Goal: Task Accomplishment & Management: Complete application form

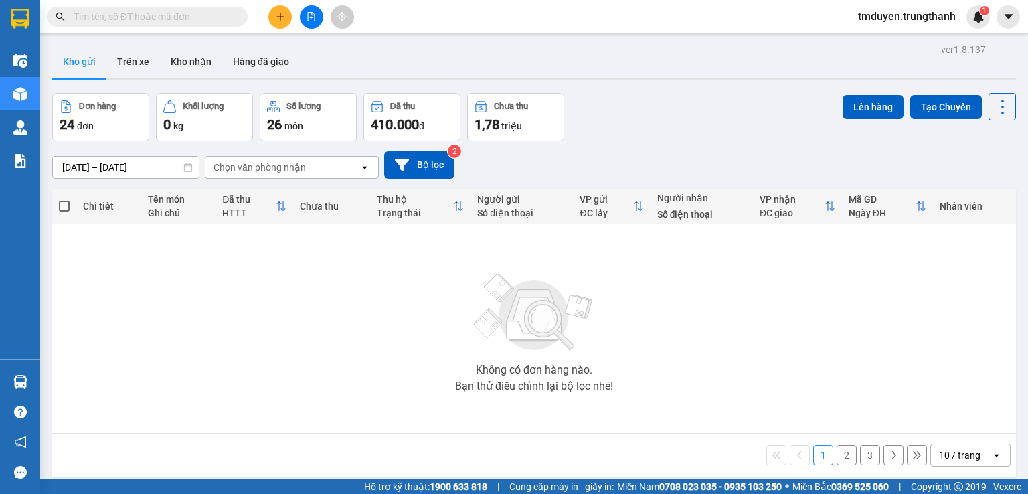
click at [270, 21] on button at bounding box center [279, 16] width 23 height 23
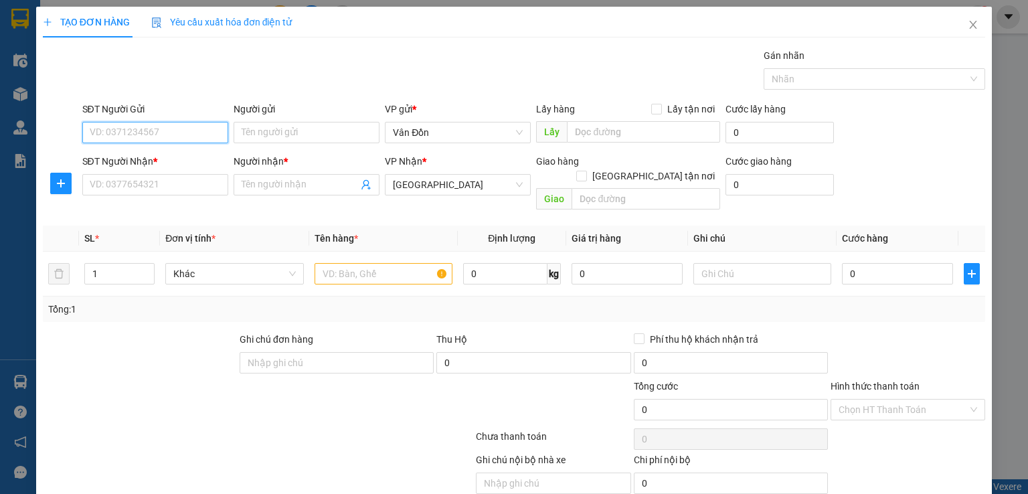
paste input "0968629111"
drag, startPoint x: 305, startPoint y: 135, endPoint x: 295, endPoint y: 135, distance: 10.0
click at [299, 135] on input "Người gửi" at bounding box center [307, 132] width 146 height 21
click at [92, 137] on input "0968629111" at bounding box center [155, 132] width 146 height 21
click at [139, 124] on input "0968629111" at bounding box center [155, 132] width 146 height 21
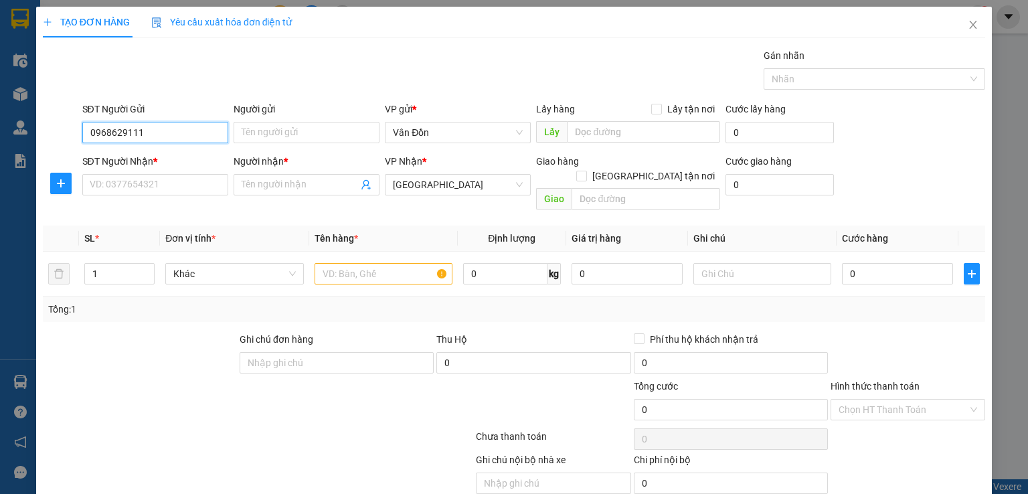
type input "0968629111"
click at [281, 118] on div "Người gửi" at bounding box center [307, 112] width 146 height 20
click at [278, 129] on input "Người gửi" at bounding box center [307, 132] width 146 height 21
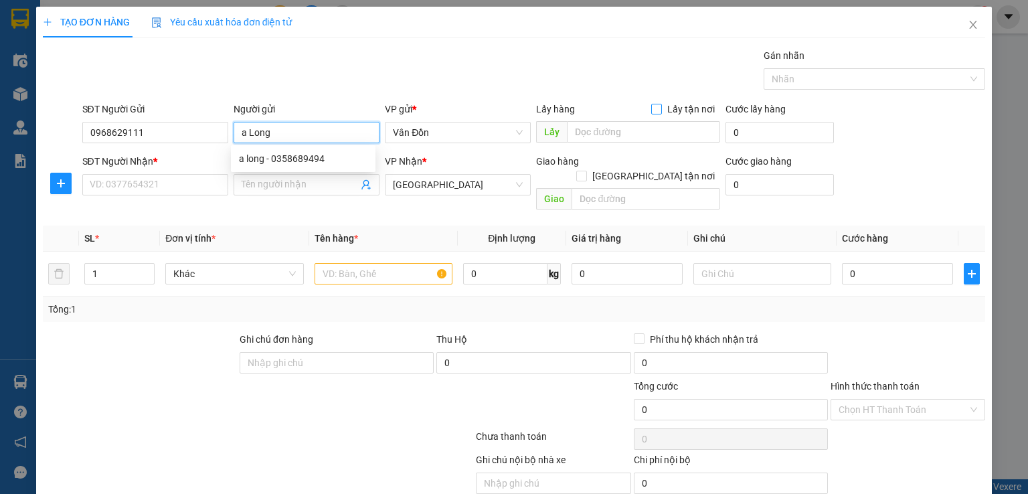
type input "a Long"
click at [662, 106] on span "Lấy tận nơi" at bounding box center [691, 109] width 58 height 15
click at [659, 106] on input "Lấy tận nơi" at bounding box center [655, 108] width 9 height 9
checkbox input "true"
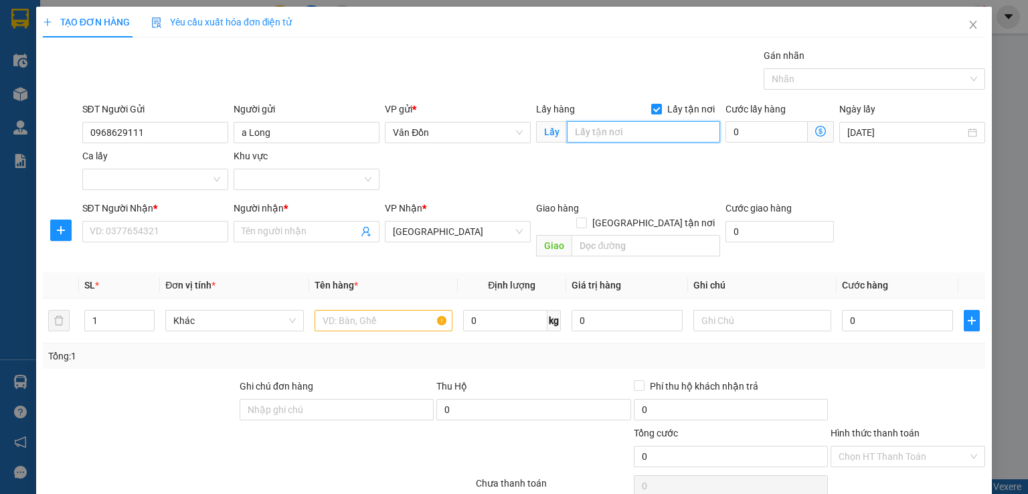
click at [647, 132] on input "text" at bounding box center [643, 131] width 153 height 21
click at [328, 131] on input "a Long" at bounding box center [307, 132] width 146 height 21
click at [635, 133] on input "text" at bounding box center [643, 131] width 153 height 21
type input "svd cửa ông -vpvd"
click at [175, 234] on input "SĐT Người Nhận *" at bounding box center [155, 231] width 146 height 21
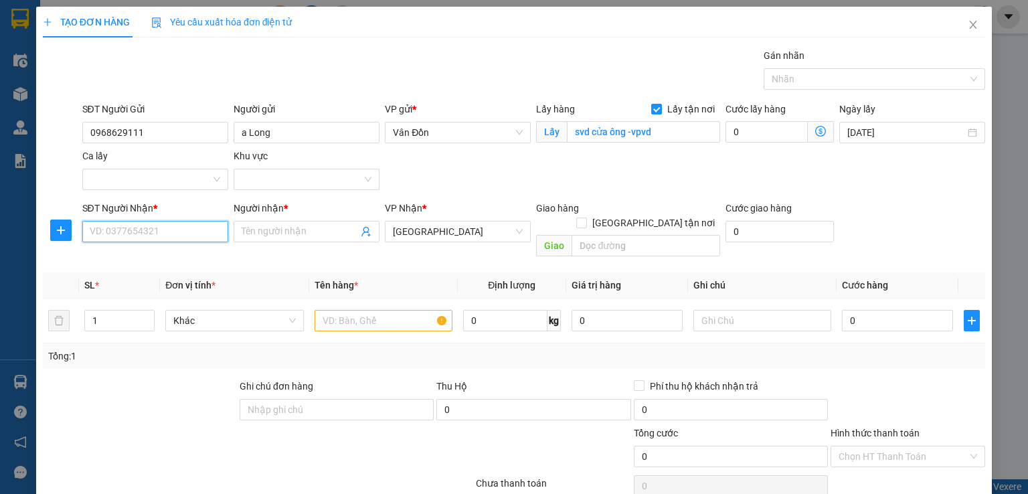
paste input "0968629111"
type input "0968629111"
click at [329, 230] on input "Người nhận *" at bounding box center [300, 231] width 116 height 15
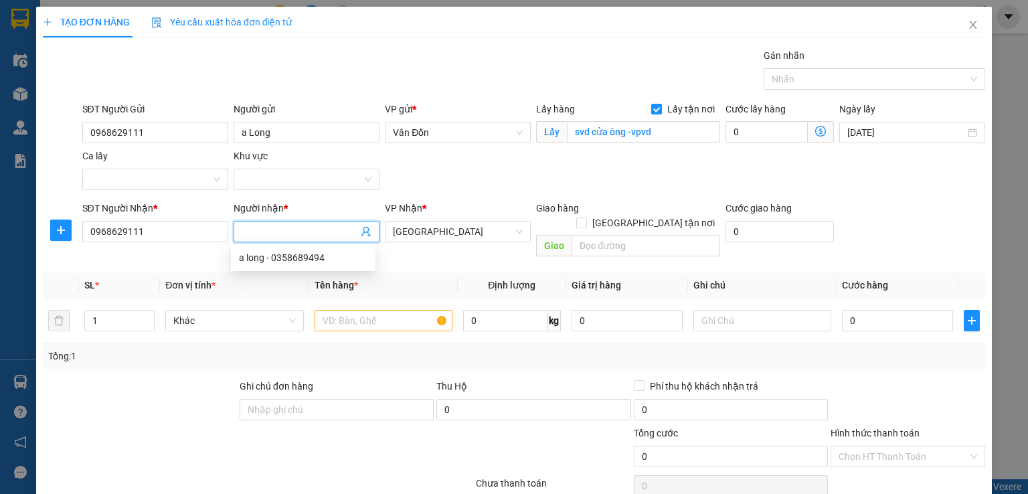
type input "j"
type input "kh"
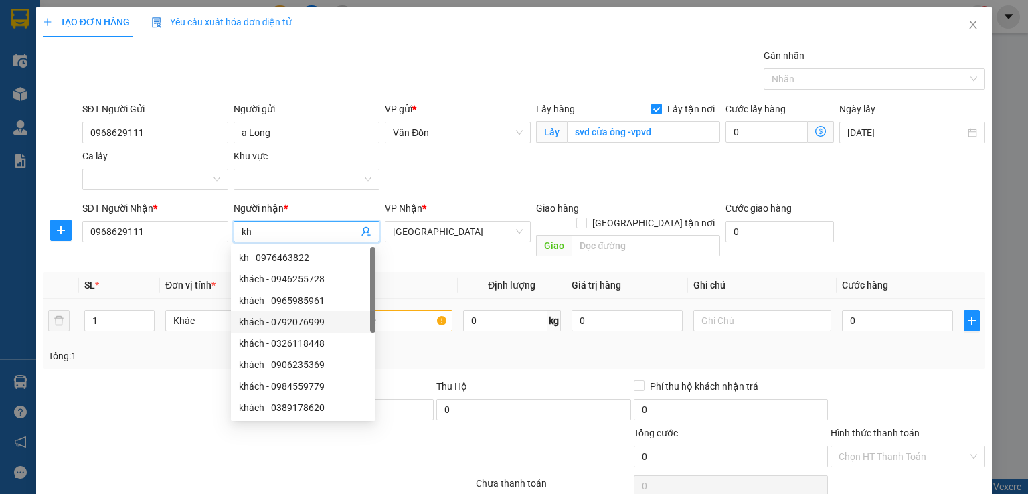
click at [337, 317] on div "khách - 0792076999" at bounding box center [303, 322] width 129 height 15
type input "0792076999"
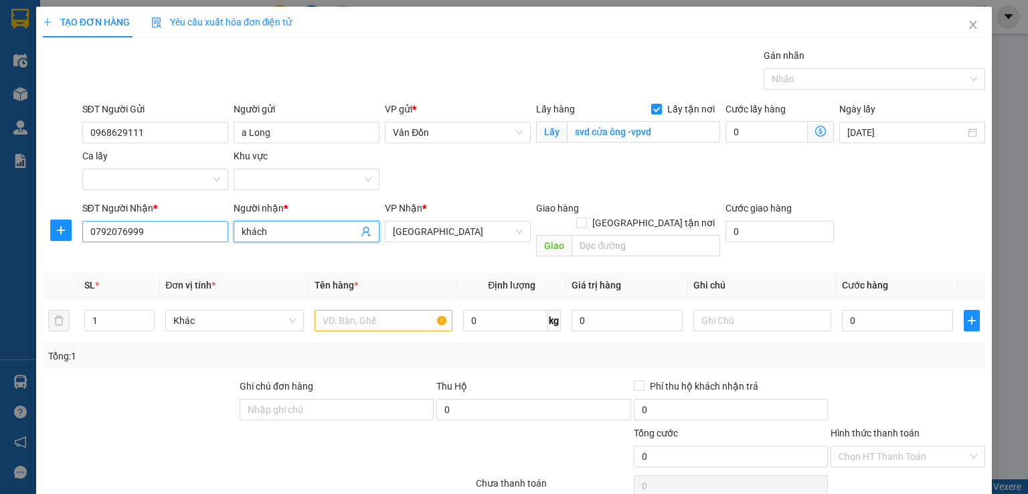
type input "khách"
drag, startPoint x: 172, startPoint y: 228, endPoint x: 0, endPoint y: 226, distance: 172.1
click at [0, 227] on div "TẠO ĐƠN HÀNG Yêu cầu xuất hóa đơn điện tử Transit Pickup Surcharge Ids Transit …" at bounding box center [514, 247] width 1028 height 494
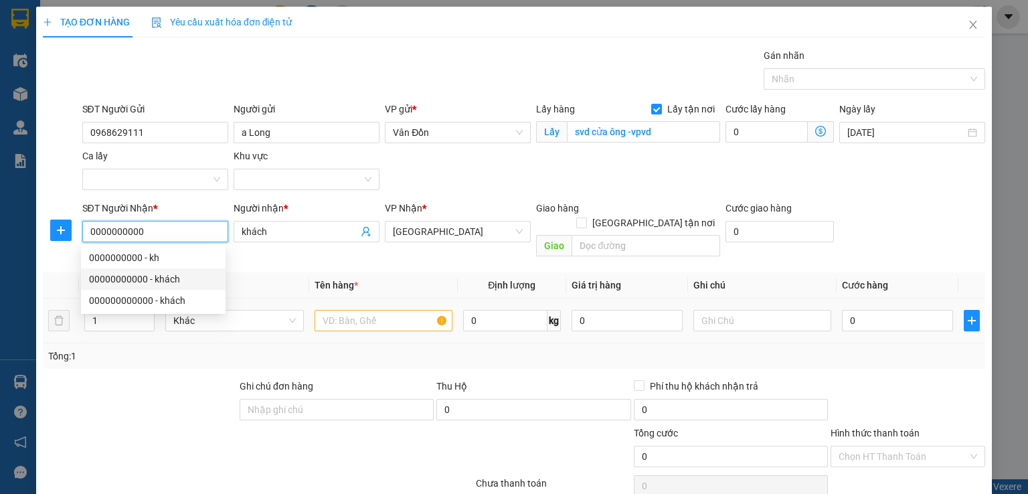
type input "0000000000"
click at [359, 313] on input "text" at bounding box center [384, 320] width 138 height 21
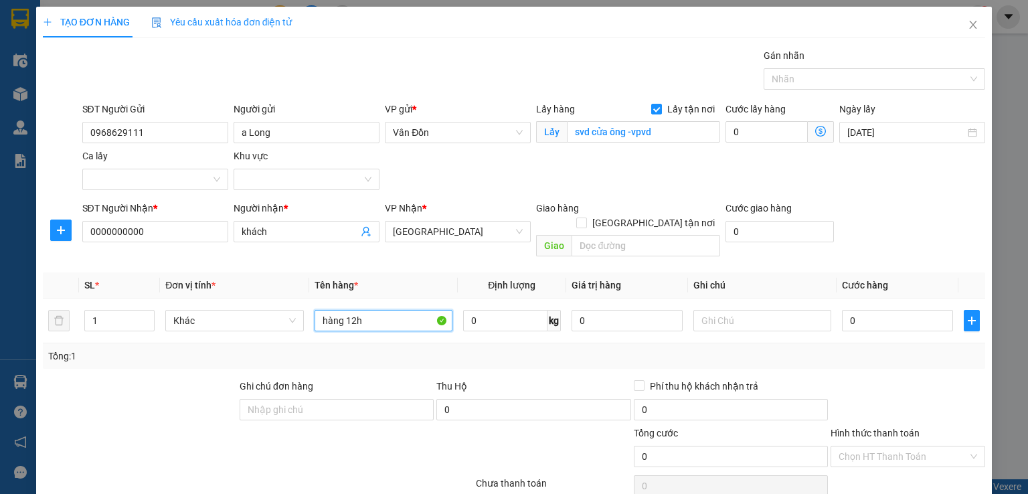
scroll to position [88, 0]
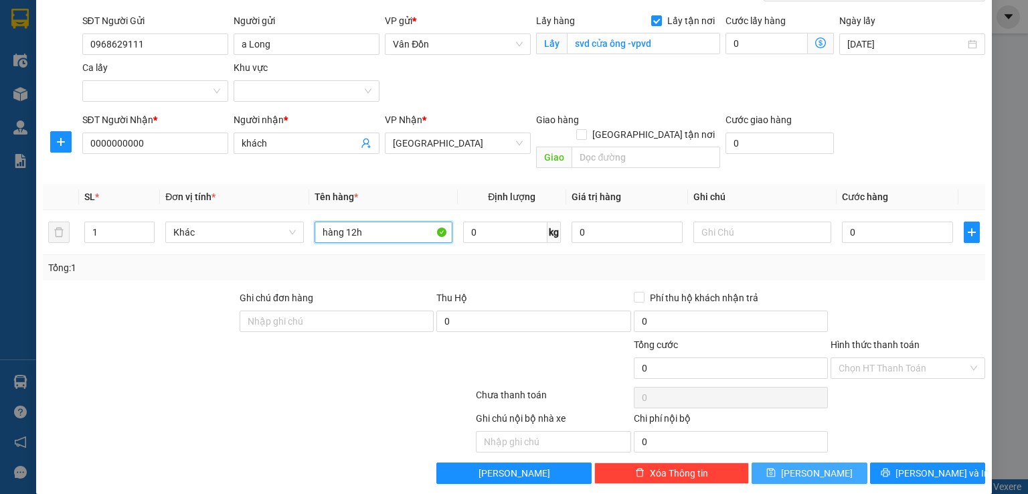
type input "hàng 12h"
click at [837, 463] on button "[PERSON_NAME]" at bounding box center [810, 473] width 116 height 21
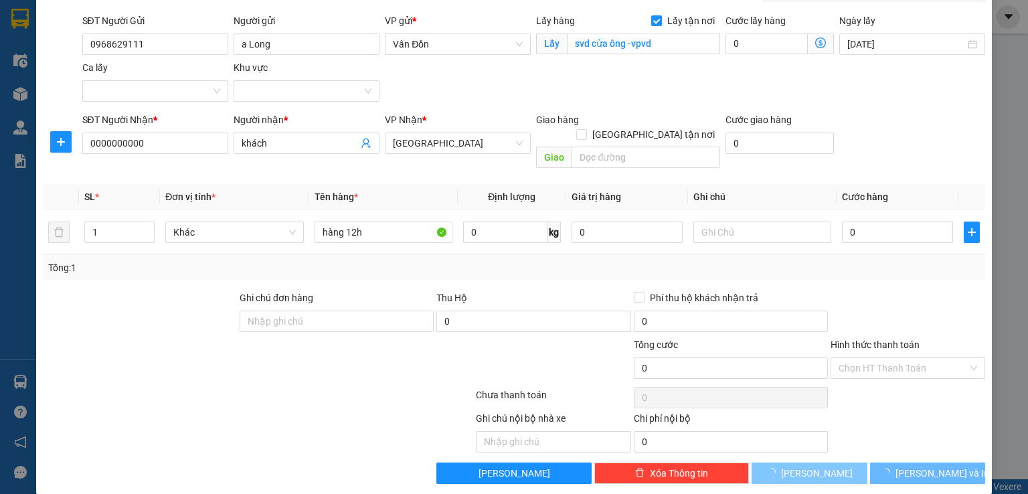
checkbox input "false"
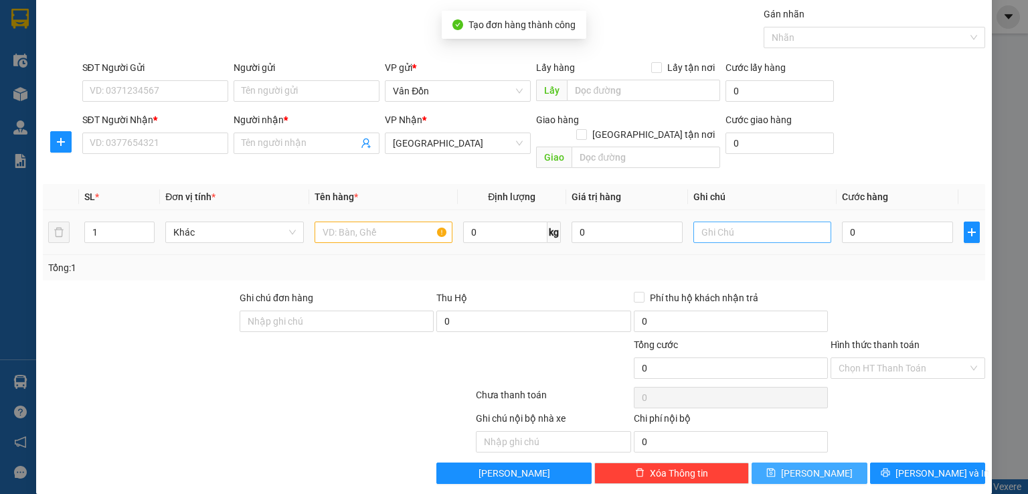
scroll to position [0, 0]
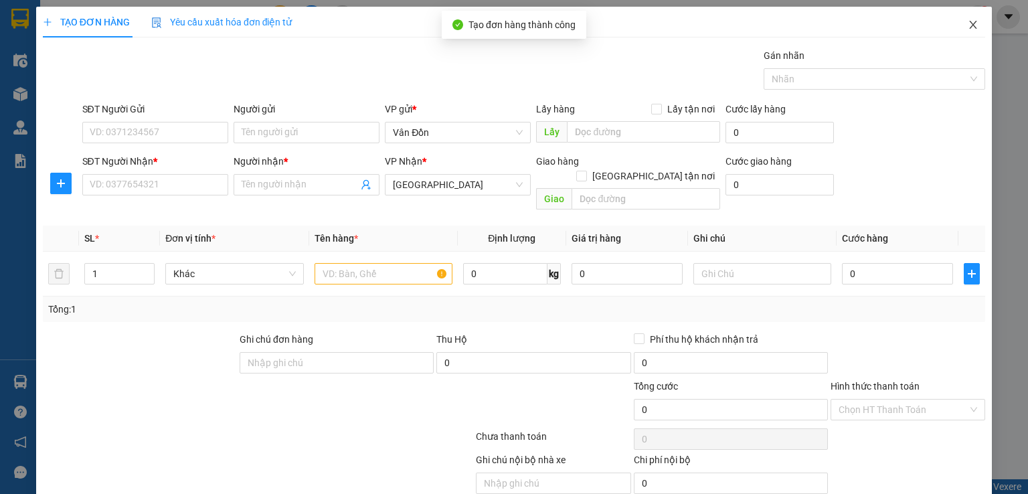
click at [969, 29] on span "Close" at bounding box center [973, 25] width 37 height 37
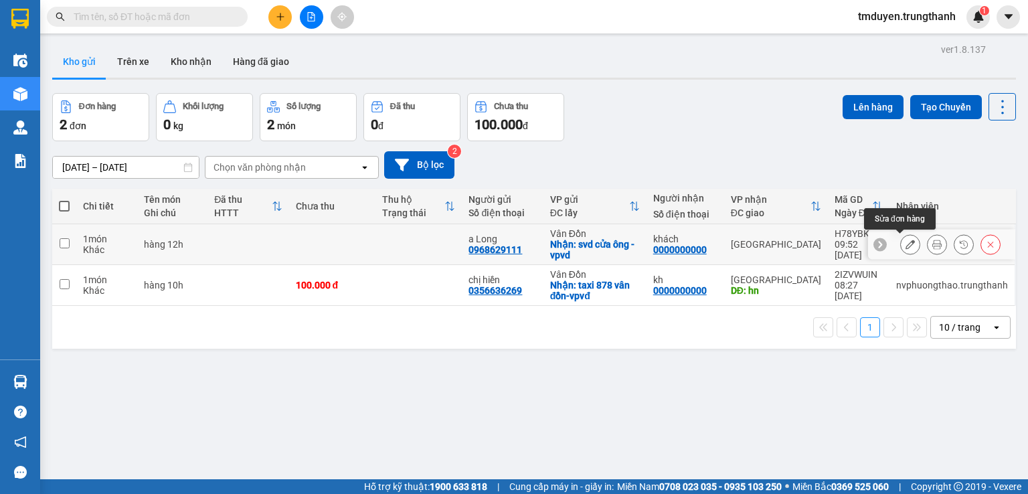
click at [908, 242] on button at bounding box center [910, 244] width 19 height 23
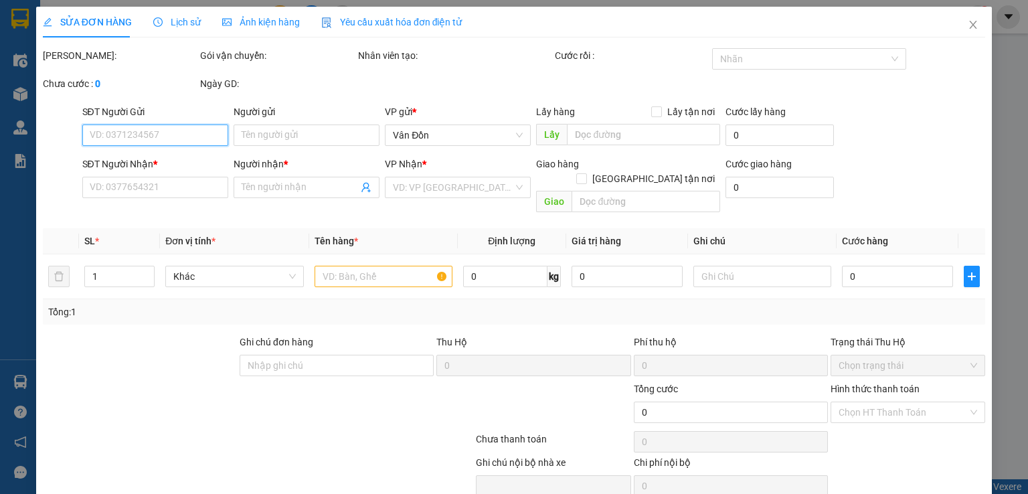
type input "0968629111"
type input "a Long"
checkbox input "true"
type input "svd cửa ông -vpvd"
type input "0000000000"
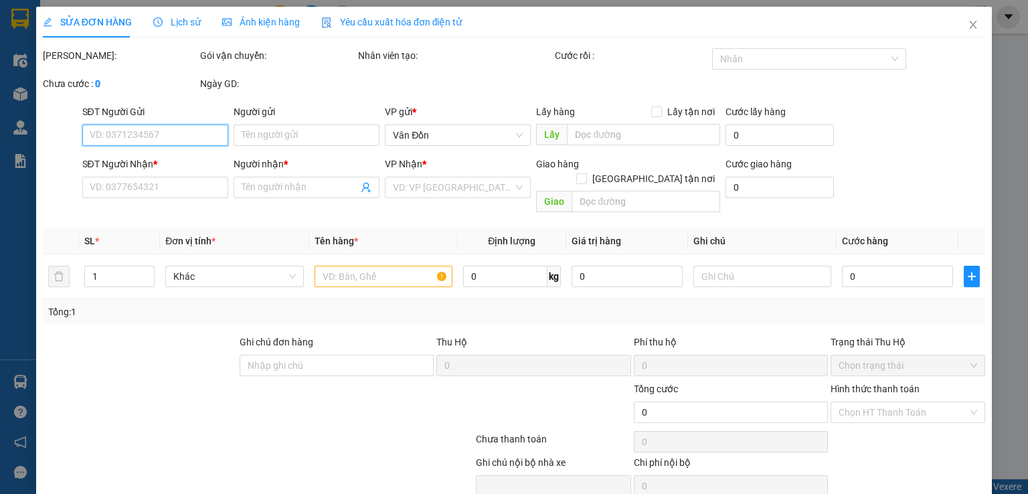
type input "khách"
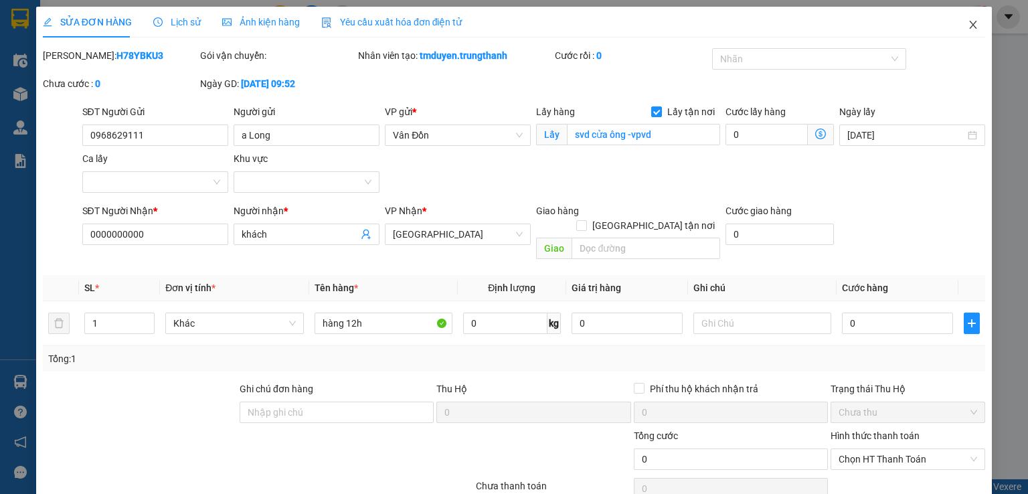
click at [970, 23] on icon "close" at bounding box center [973, 25] width 7 height 8
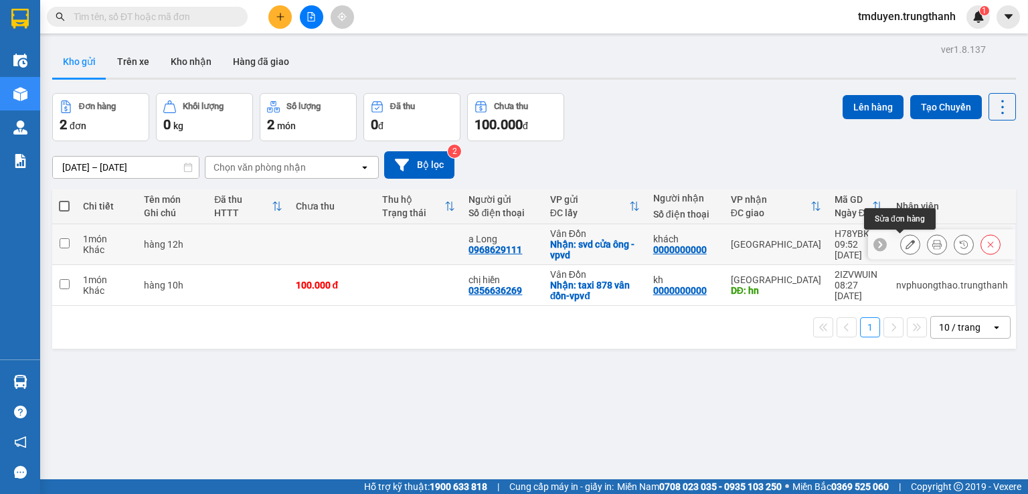
click at [906, 243] on icon at bounding box center [910, 244] width 9 height 9
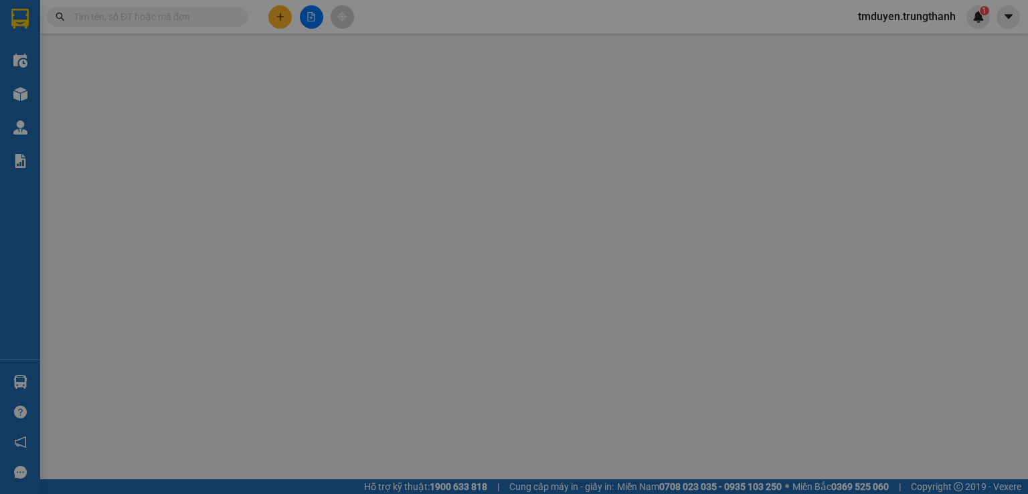
type input "0968629111"
type input "a Long"
checkbox input "true"
type input "svd cửa ông -vpvd"
type input "0000000000"
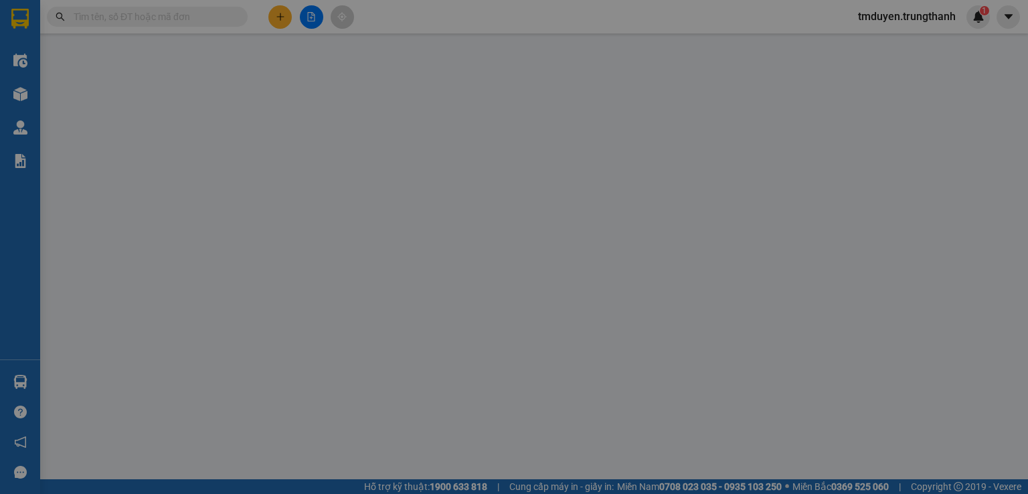
type input "khách"
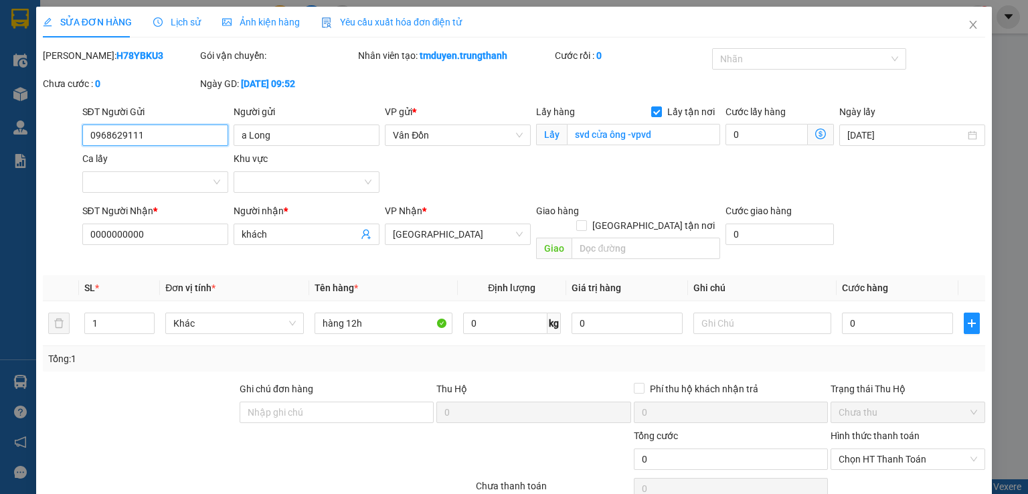
scroll to position [22, 0]
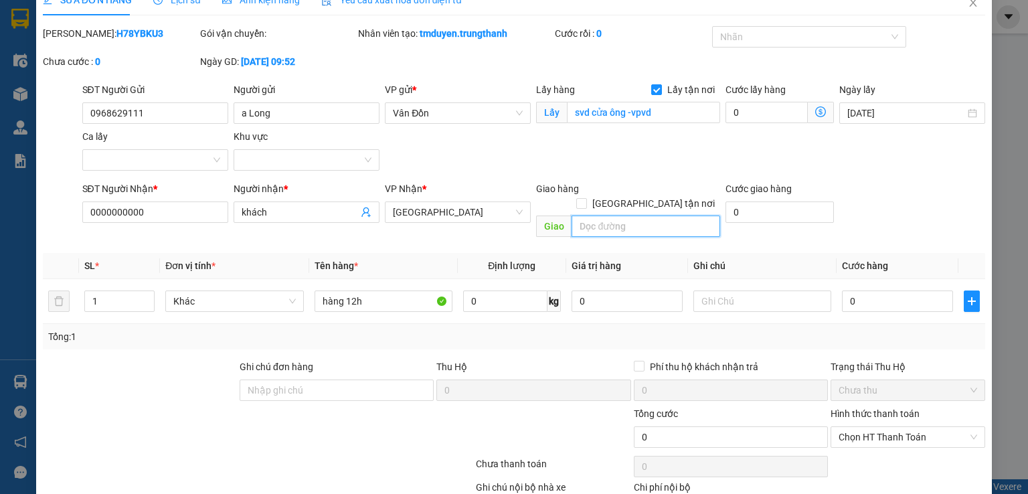
click at [629, 216] on input "text" at bounding box center [646, 226] width 149 height 21
paste input "Giếng văn trì, [GEOGRAPHIC_DATA] , [GEOGRAPHIC_DATA], bắc từ [GEOGRAPHIC_DATA]"
type input "Giếng văn trì, [GEOGRAPHIC_DATA] , [GEOGRAPHIC_DATA], bắc từ [GEOGRAPHIC_DATA]"
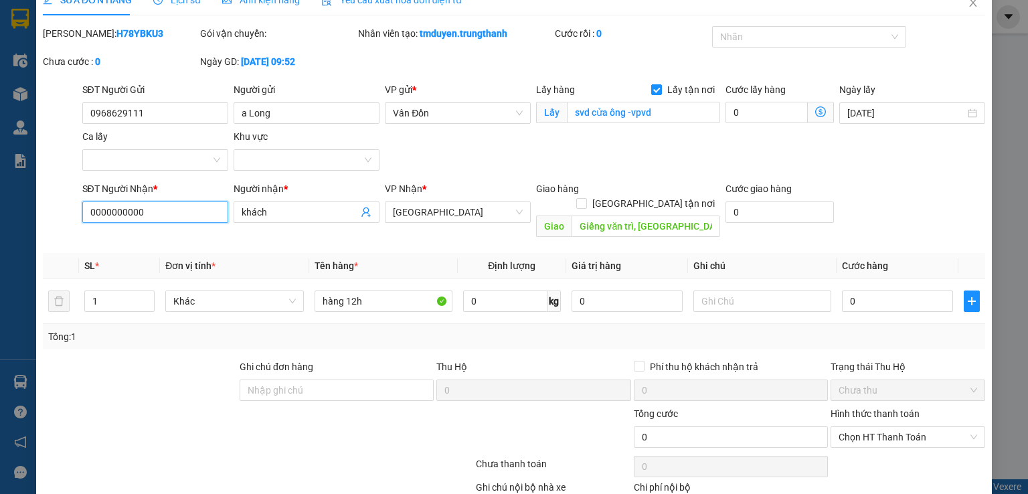
drag, startPoint x: 150, startPoint y: 210, endPoint x: 58, endPoint y: 210, distance: 92.4
click at [58, 210] on div "SĐT Người Nhận * 0000000000 0000000000 Người nhận * khách VP Nhận * [GEOGRAPHI…" at bounding box center [514, 212] width 945 height 62
paste input "369906918"
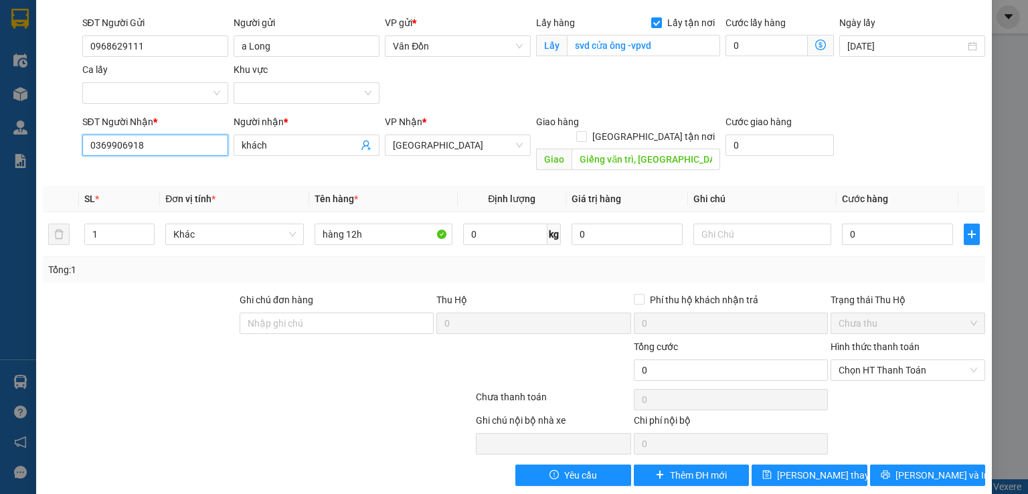
scroll to position [91, 0]
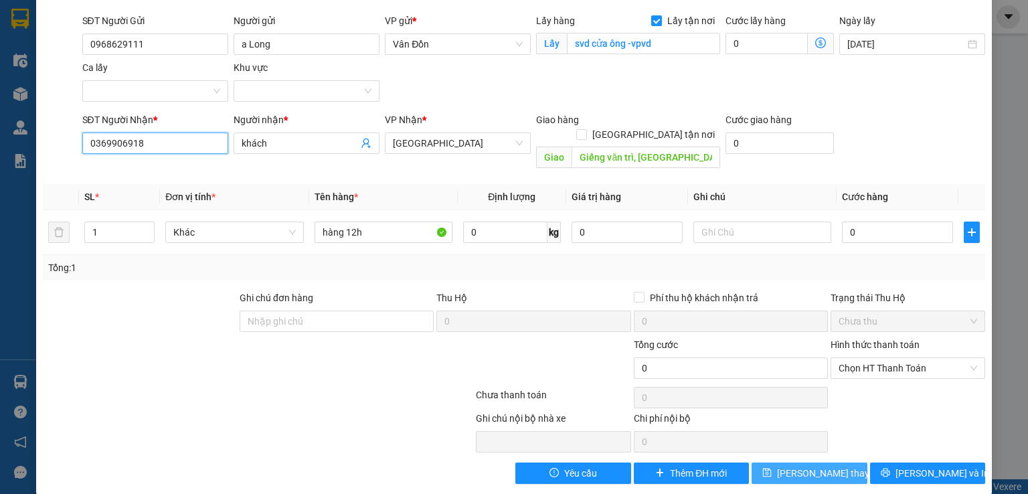
type input "0369906918"
click at [800, 466] on span "[PERSON_NAME] thay đổi" at bounding box center [830, 473] width 107 height 15
